Goal: Task Accomplishment & Management: Use online tool/utility

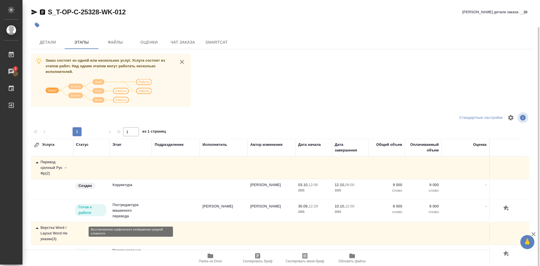
scroll to position [28, 0]
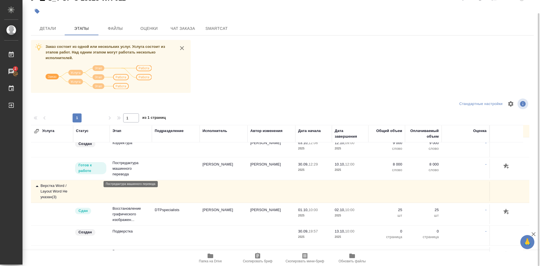
click at [121, 167] on p "Постредактура машинного перевода" at bounding box center [130, 168] width 37 height 17
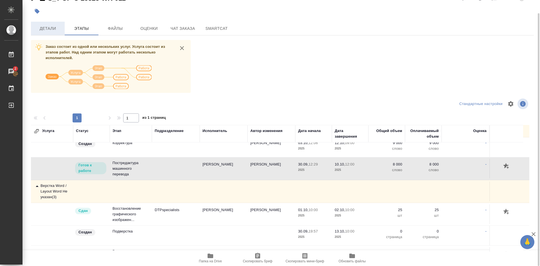
click at [47, 30] on span "Детали" at bounding box center [47, 28] width 27 height 7
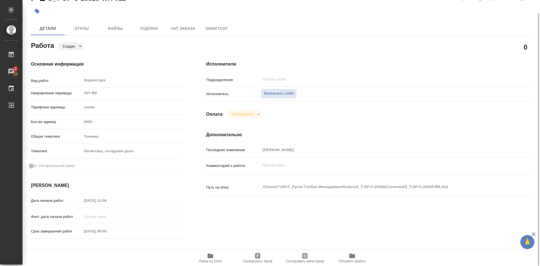
type textarea "x"
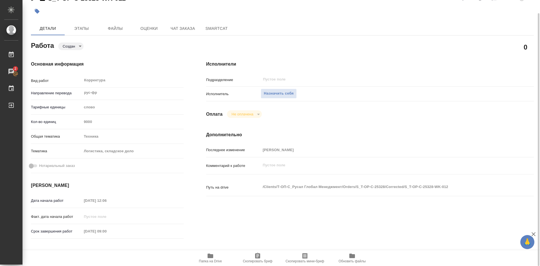
type textarea "x"
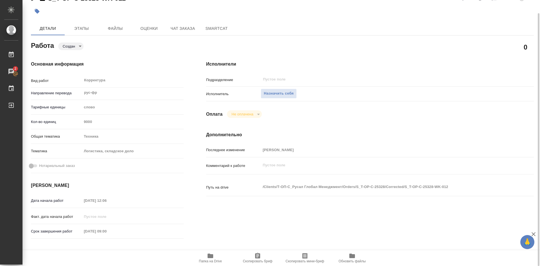
type textarea "x"
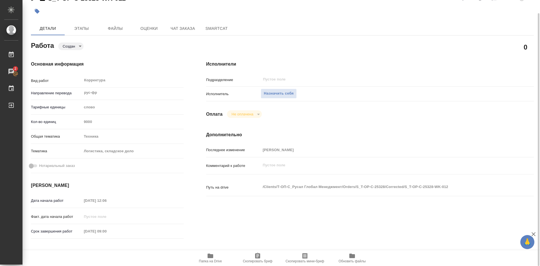
type textarea "x"
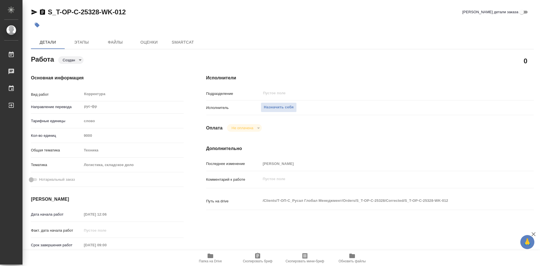
type textarea "x"
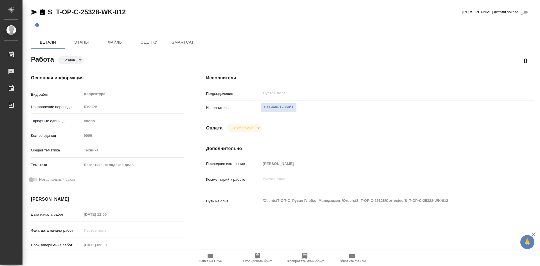
type textarea "x"
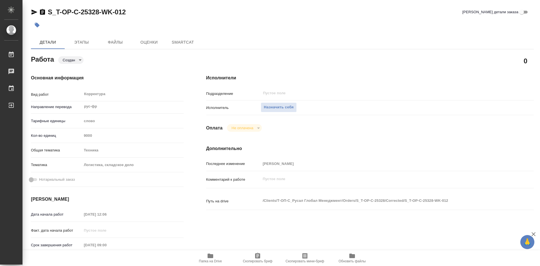
type textarea "x"
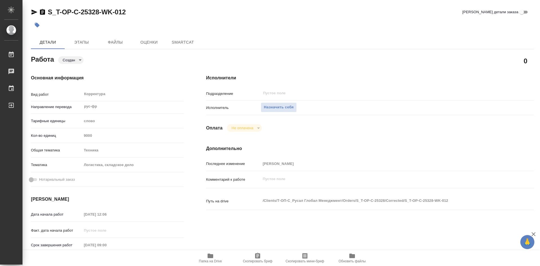
type textarea "x"
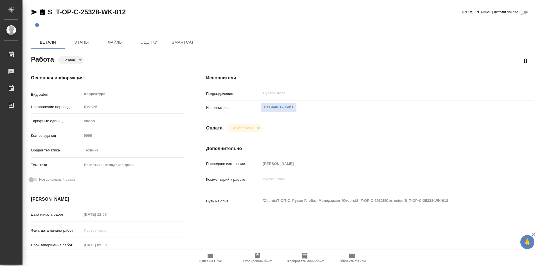
type textarea "x"
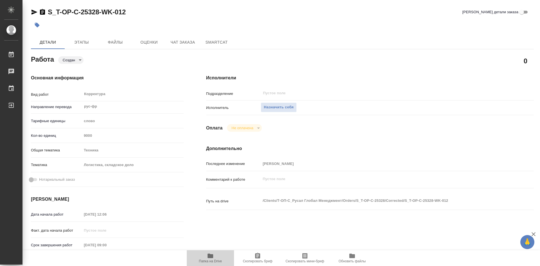
click at [212, 252] on button "Папка на Drive" at bounding box center [210, 258] width 47 height 16
type textarea "x"
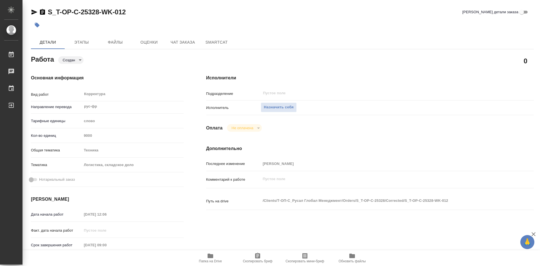
type textarea "x"
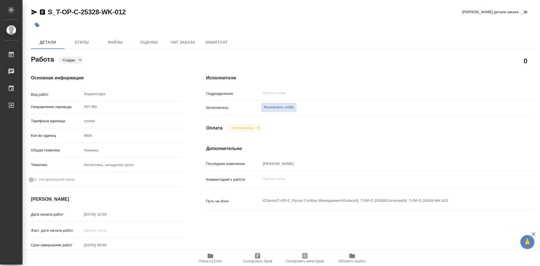
type textarea "x"
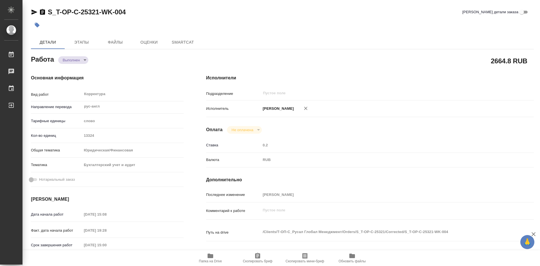
type textarea "x"
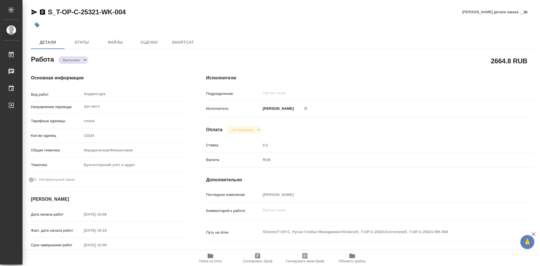
type textarea "x"
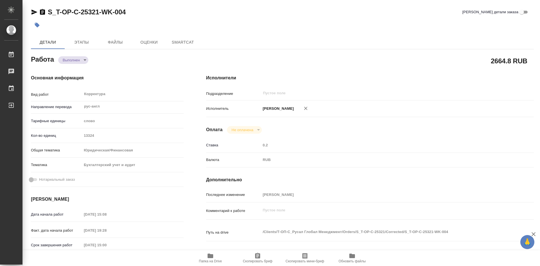
type textarea "x"
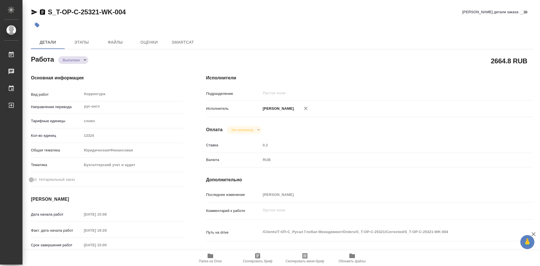
type textarea "x"
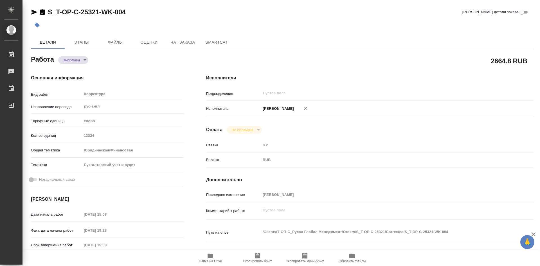
type textarea "x"
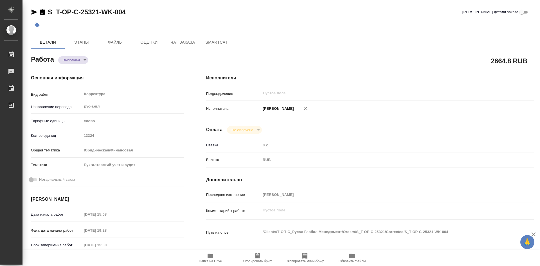
click at [211, 256] on icon "button" at bounding box center [210, 255] width 6 height 4
type textarea "x"
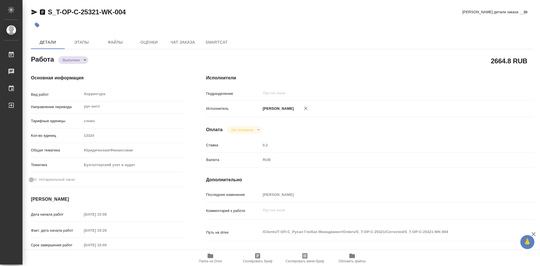
type textarea "x"
